Goal: Information Seeking & Learning: Learn about a topic

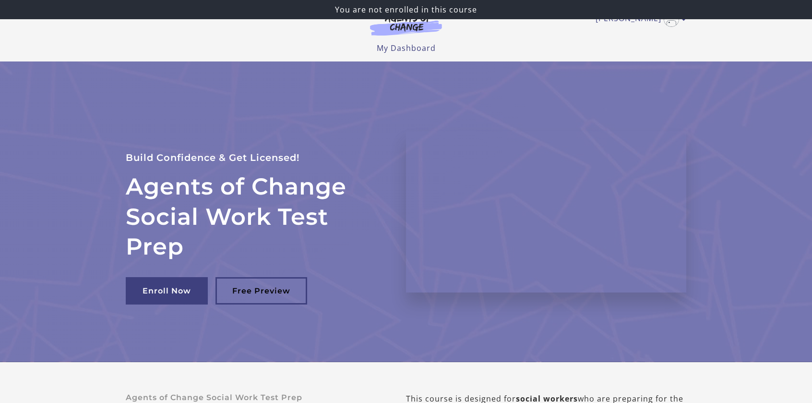
click at [539, 36] on div "Mary R My Account Support Sign Out Toggle menu Menu My Dashboard My Account Sup…" at bounding box center [406, 27] width 560 height 54
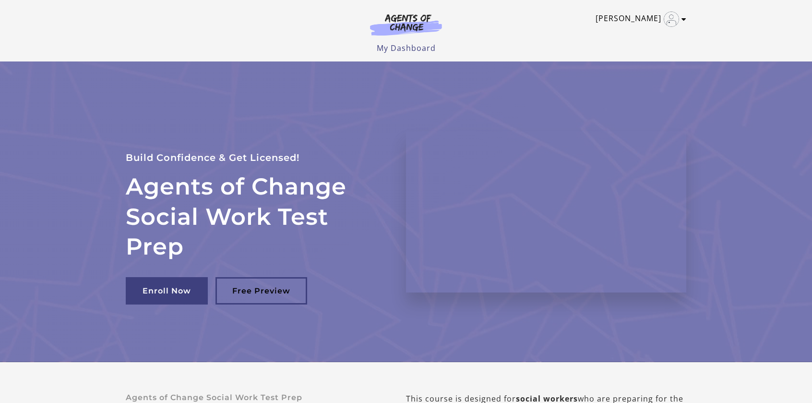
click at [641, 19] on link "[PERSON_NAME]" at bounding box center [638, 19] width 86 height 15
click at [551, 19] on ul "Mary R My Account Support Sign Out" at bounding box center [406, 19] width 560 height 15
click at [401, 49] on link "My Dashboard" at bounding box center [406, 48] width 59 height 11
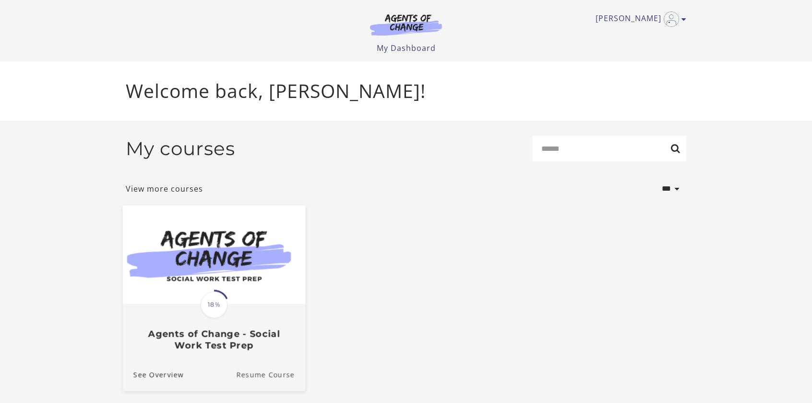
click at [257, 381] on link "Resume Course" at bounding box center [270, 374] width 69 height 32
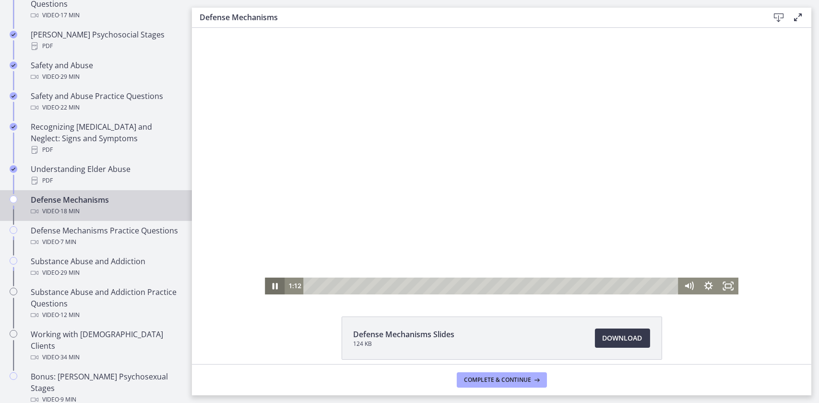
scroll to position [391, 0]
click at [266, 283] on icon "Pause" at bounding box center [274, 285] width 20 height 17
click at [273, 285] on icon "Play Video" at bounding box center [275, 285] width 5 height 7
click at [271, 285] on icon "Pause" at bounding box center [274, 285] width 20 height 17
click at [273, 285] on icon "Play Video" at bounding box center [275, 285] width 5 height 7
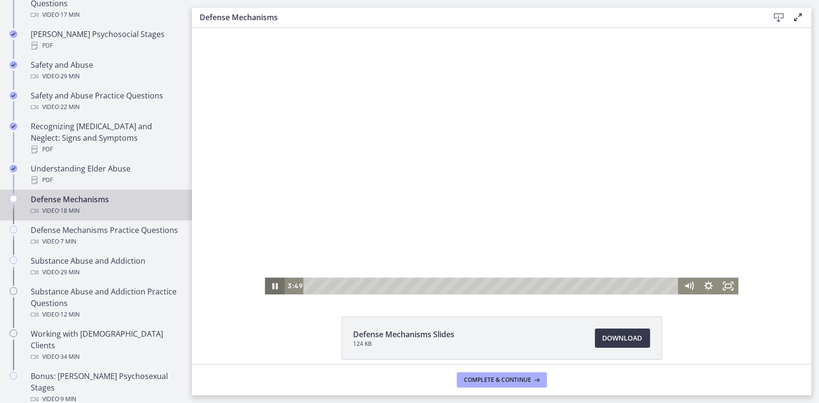
click at [271, 285] on icon "Pause" at bounding box center [274, 285] width 20 height 17
